Goal: Information Seeking & Learning: Learn about a topic

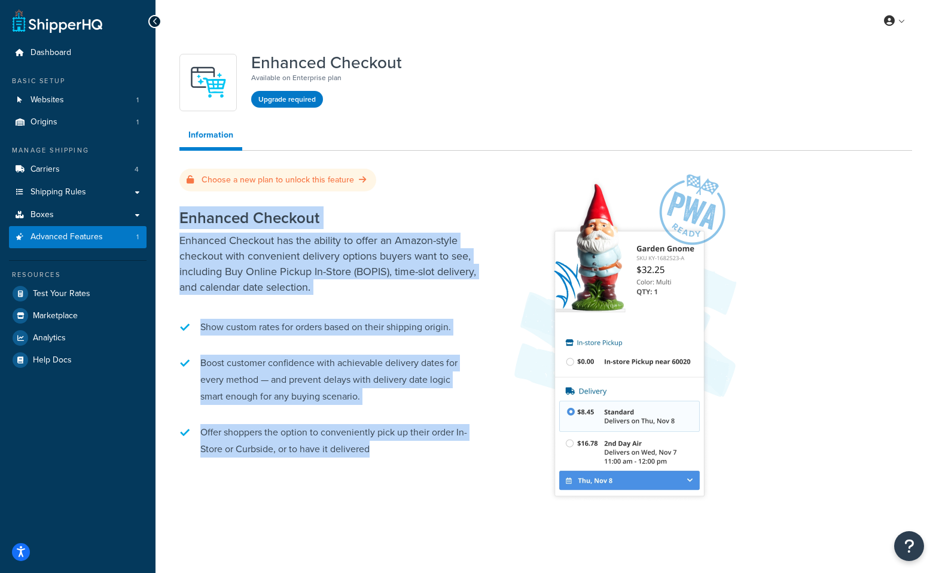
drag, startPoint x: 178, startPoint y: 191, endPoint x: 369, endPoint y: 528, distance: 387.6
click at [369, 528] on div "Enhanced Checkout Available on Enterprise plan Upgrade required Information Cho…" at bounding box center [545, 299] width 780 height 515
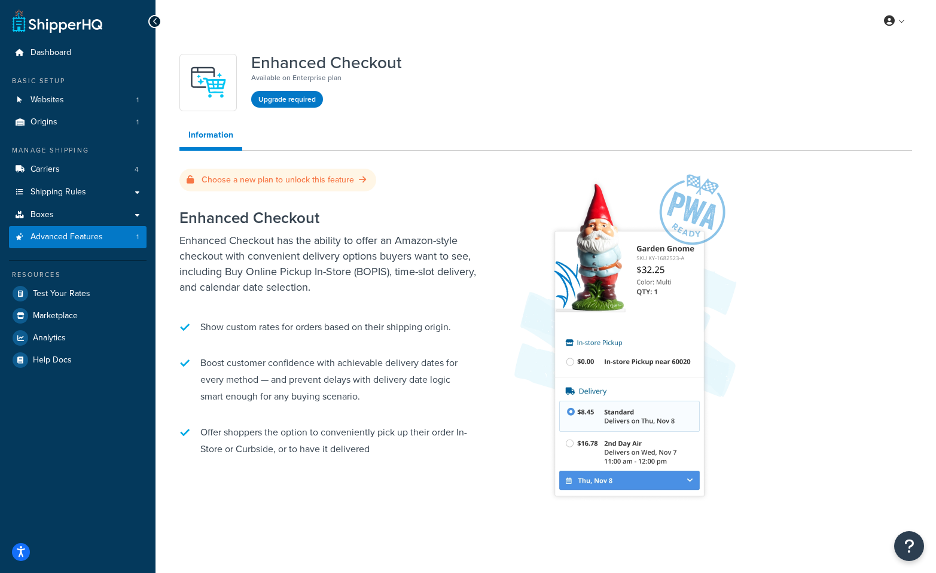
drag, startPoint x: 381, startPoint y: 481, endPoint x: 396, endPoint y: 471, distance: 18.2
click at [383, 481] on div "Enhanced Checkout Enhanced Checkout has the ability to offer an Amazon-style ch…" at bounding box center [545, 355] width 732 height 328
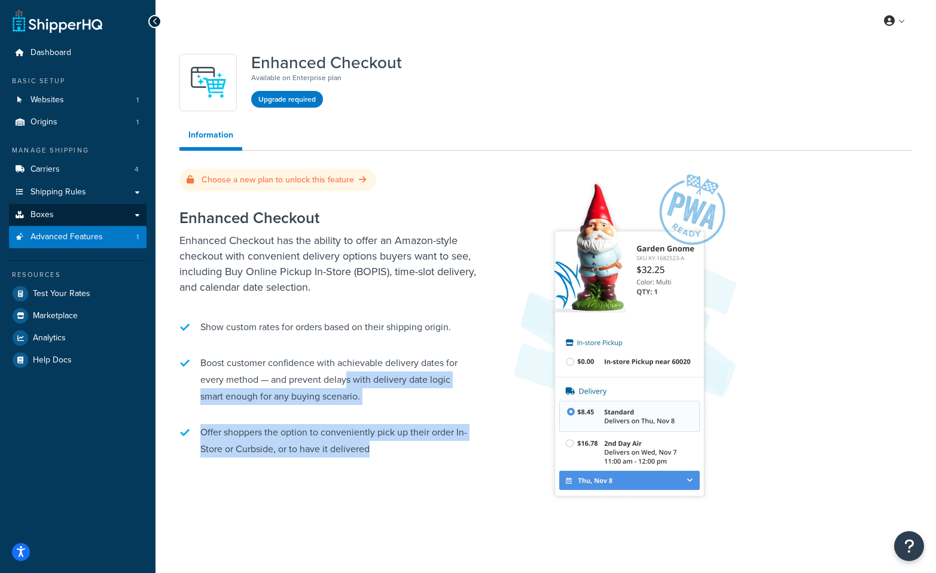
drag, startPoint x: 378, startPoint y: 404, endPoint x: 140, endPoint y: 206, distance: 309.1
click at [313, 337] on div "Enhanced Checkout Enhanced Checkout has the ability to offer an Amazon-style ch…" at bounding box center [545, 355] width 732 height 328
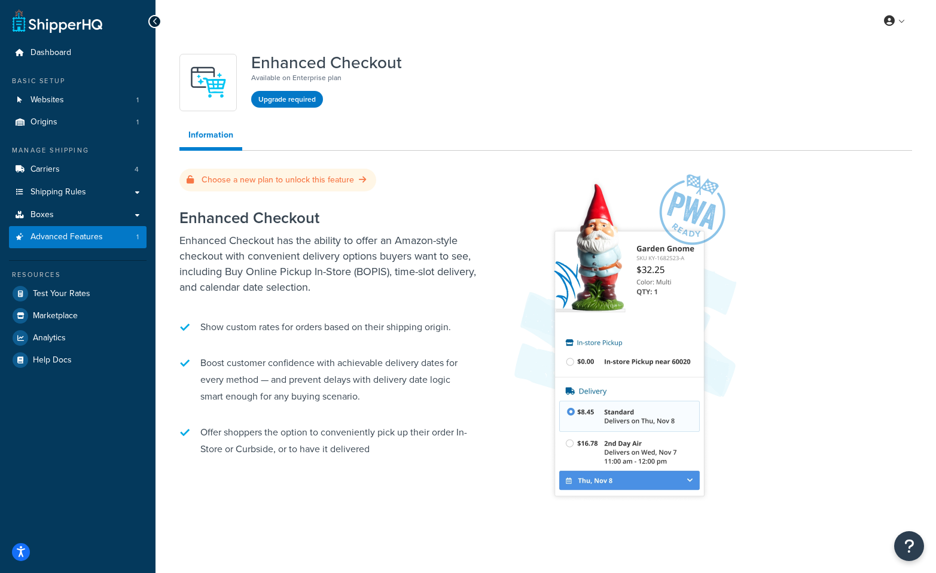
click at [320, 283] on div "Enhanced Checkout Enhanced Checkout has the ability to offer an Amazon-style ch…" at bounding box center [328, 333] width 299 height 273
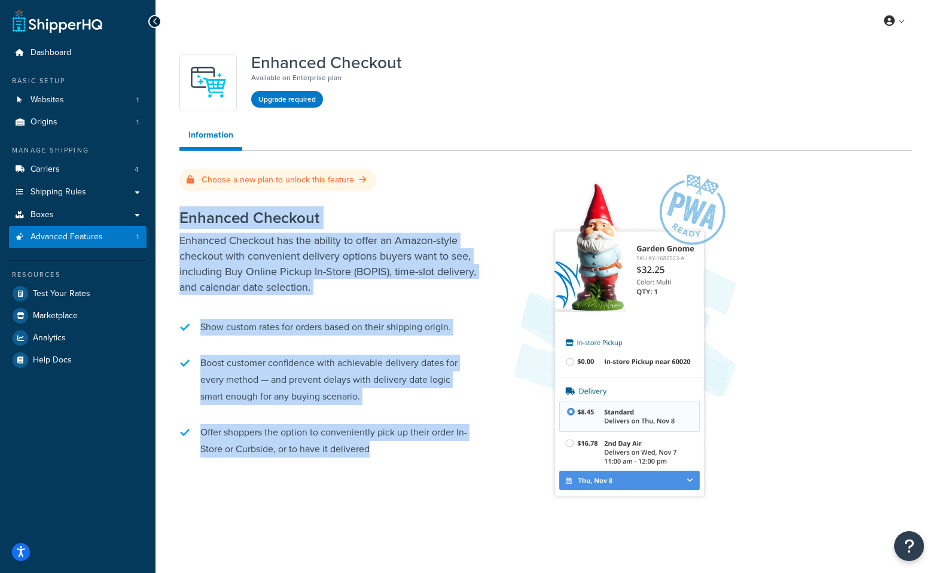
drag, startPoint x: 398, startPoint y: 439, endPoint x: 182, endPoint y: 173, distance: 342.9
click at [181, 169] on div "Choose a new plan to unlock this feature Enhanced Checkout Enhanced Checkout ha…" at bounding box center [545, 344] width 732 height 351
click at [181, 197] on div "Enhanced Checkout Enhanced Checkout has the ability to offer an Amazon-style ch…" at bounding box center [328, 333] width 299 height 273
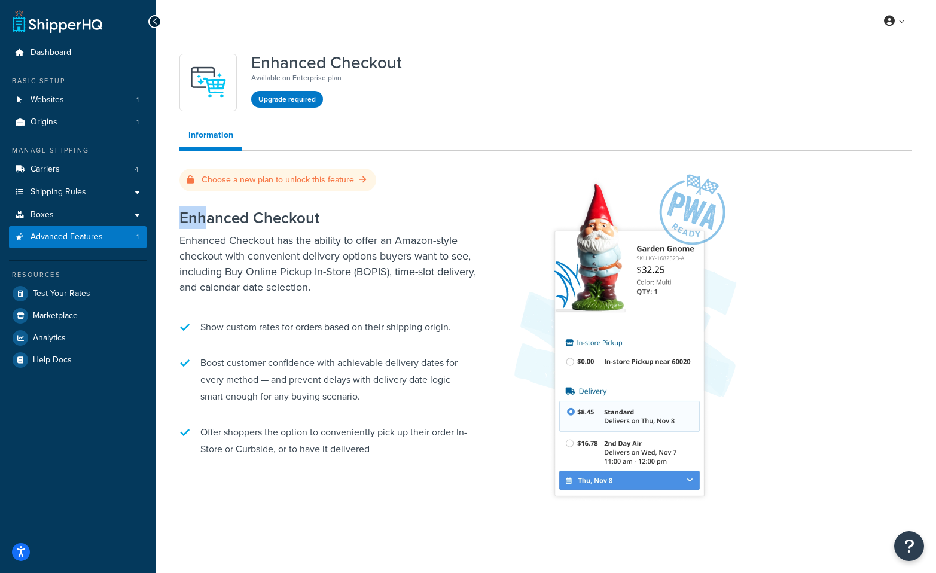
drag, startPoint x: 186, startPoint y: 172, endPoint x: 204, endPoint y: 191, distance: 26.2
click at [204, 191] on div "Choose a new plan to unlock this feature Enhanced Checkout Enhanced Checkout ha…" at bounding box center [545, 344] width 732 height 351
click at [205, 209] on h2 "Enhanced Checkout" at bounding box center [328, 217] width 299 height 17
drag, startPoint x: 243, startPoint y: 188, endPoint x: 185, endPoint y: 189, distance: 58.6
click at [185, 197] on div "Enhanced Checkout Enhanced Checkout has the ability to offer an Amazon-style ch…" at bounding box center [328, 333] width 299 height 273
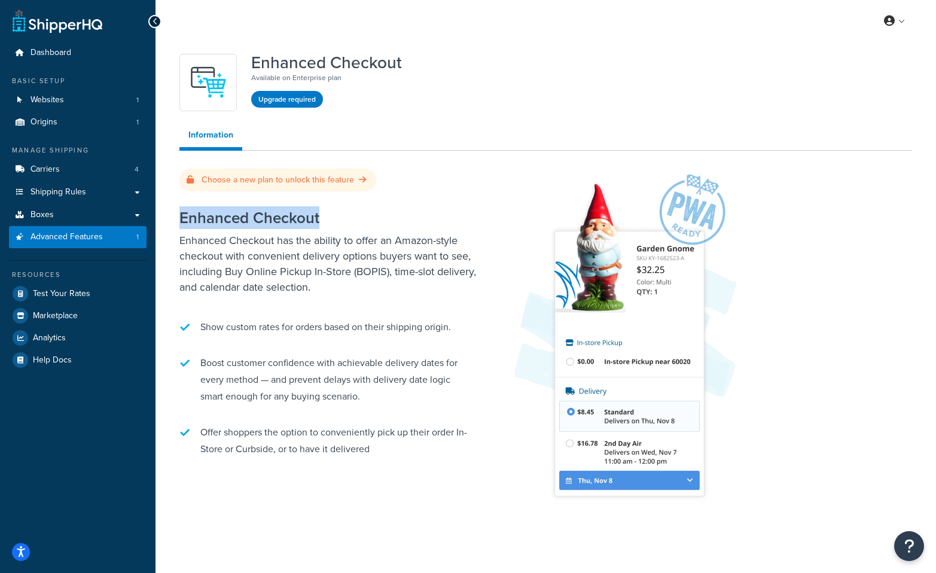
click at [182, 197] on div "Enhanced Checkout Enhanced Checkout has the ability to offer an Amazon-style ch…" at bounding box center [328, 333] width 299 height 273
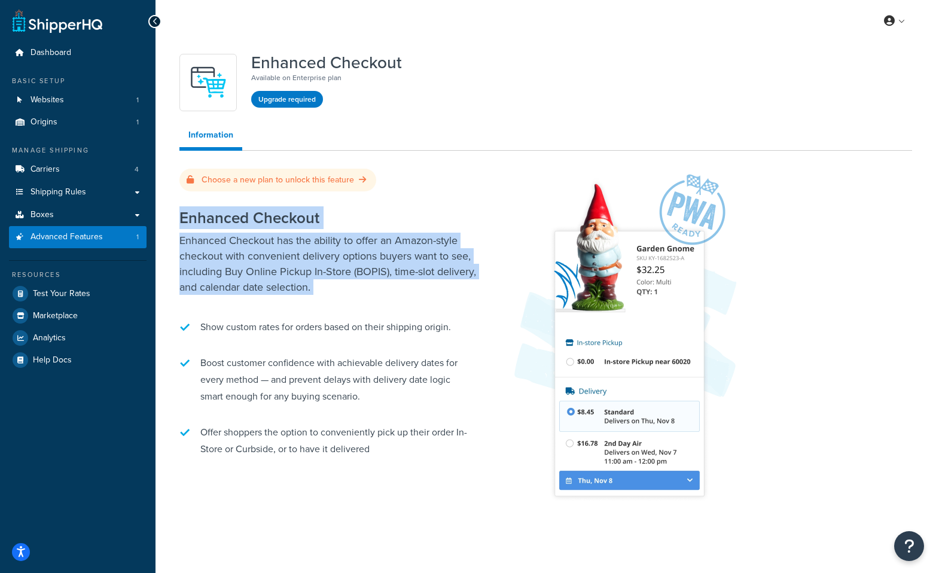
drag, startPoint x: 173, startPoint y: 196, endPoint x: 292, endPoint y: 293, distance: 152.9
click at [292, 293] on div "Enhanced Checkout Available on Enterprise plan Upgrade required Information Cho…" at bounding box center [545, 284] width 750 height 472
click at [314, 291] on div "Enhanced Checkout Enhanced Checkout has the ability to offer an Amazon-style ch…" at bounding box center [328, 333] width 299 height 273
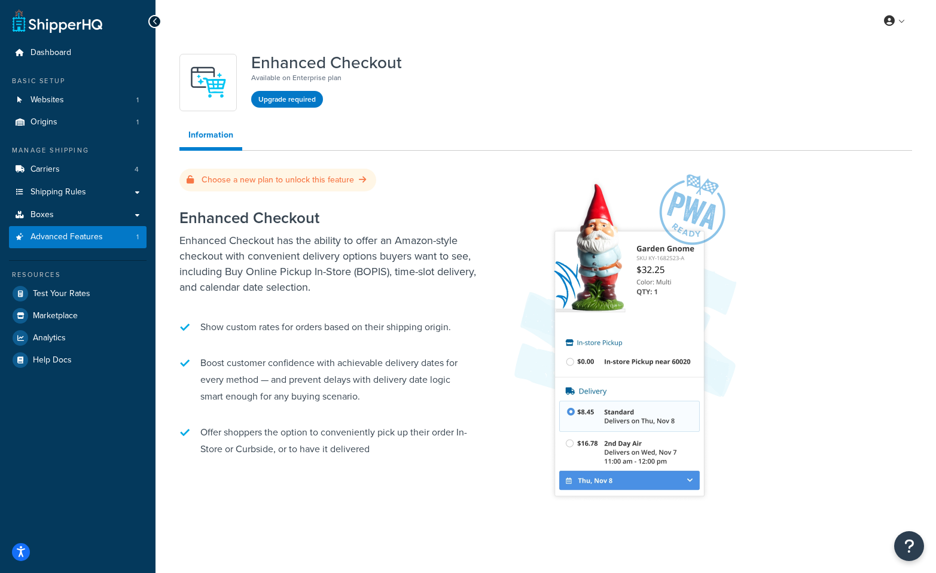
drag, startPoint x: 314, startPoint y: 265, endPoint x: 171, endPoint y: 175, distance: 169.5
click at [172, 173] on div "Enhanced Checkout Available on Enterprise plan Upgrade required Information Cho…" at bounding box center [545, 284] width 750 height 472
click at [182, 209] on h2 "Enhanced Checkout" at bounding box center [328, 217] width 299 height 17
click at [408, 447] on li "Offer shoppers the option to conveniently pick up their order In-Store or Curbs…" at bounding box center [328, 440] width 299 height 45
click at [408, 433] on li "Offer shoppers the option to conveniently pick up their order In-Store or Curbs…" at bounding box center [328, 440] width 299 height 45
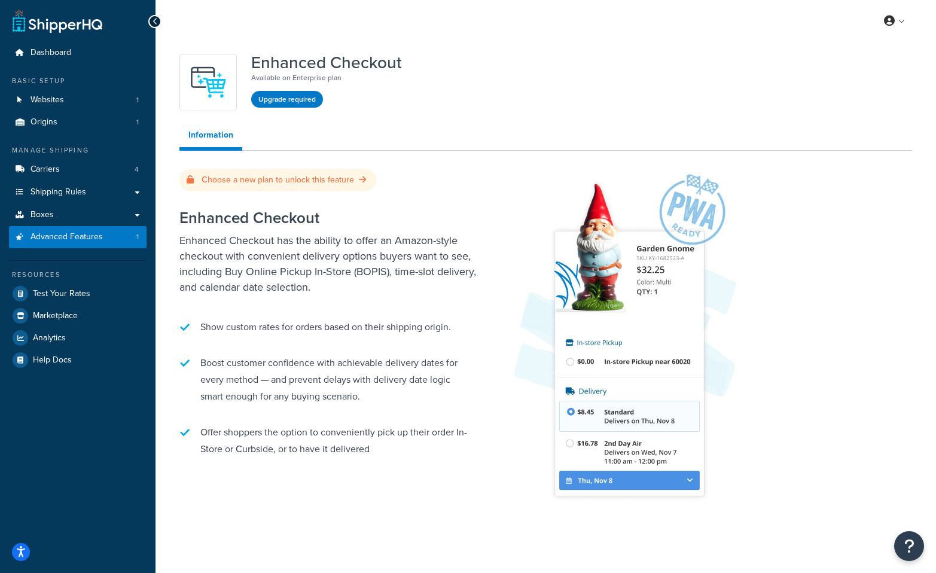
click at [408, 421] on li "Offer shoppers the option to conveniently pick up their order In-Store or Curbs…" at bounding box center [328, 440] width 299 height 45
click at [414, 349] on li "Boost customer confidence with achievable delivery dates for every method — and…" at bounding box center [328, 380] width 299 height 62
